Goal: Task Accomplishment & Management: Use online tool/utility

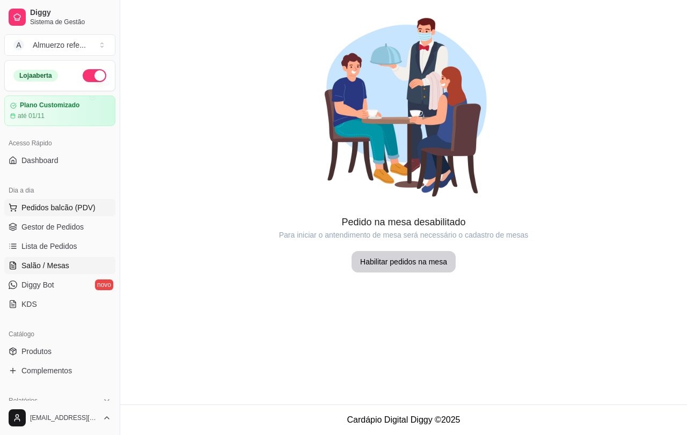
click at [42, 208] on span "Pedidos balcão (PDV)" at bounding box center [58, 207] width 74 height 11
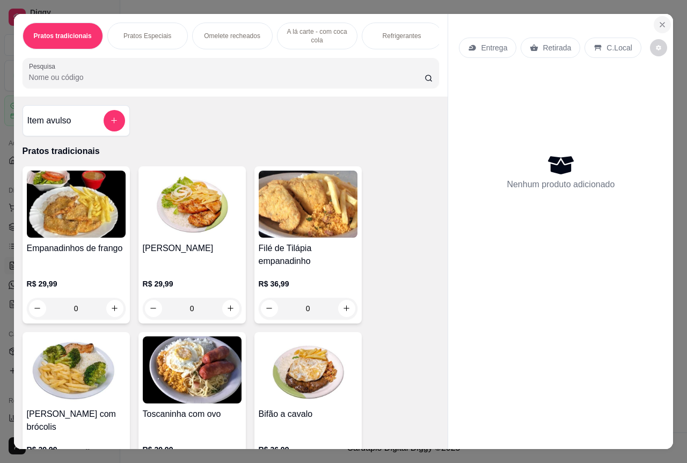
click at [660, 23] on icon "Close" at bounding box center [662, 25] width 4 height 4
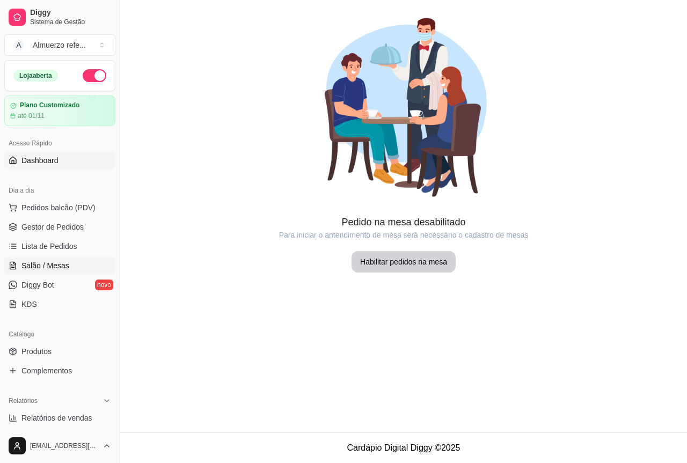
click at [54, 159] on span "Dashboard" at bounding box center [39, 160] width 37 height 11
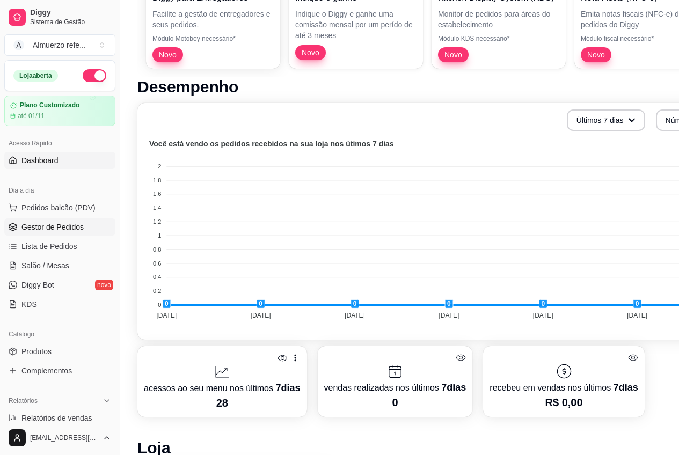
click at [42, 226] on span "Gestor de Pedidos" at bounding box center [52, 227] width 62 height 11
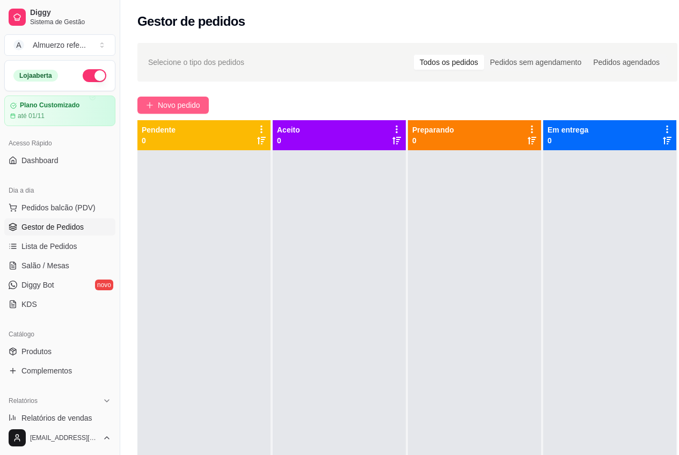
click at [184, 105] on span "Novo pedido" at bounding box center [179, 105] width 42 height 12
